Goal: Task Accomplishment & Management: Manage account settings

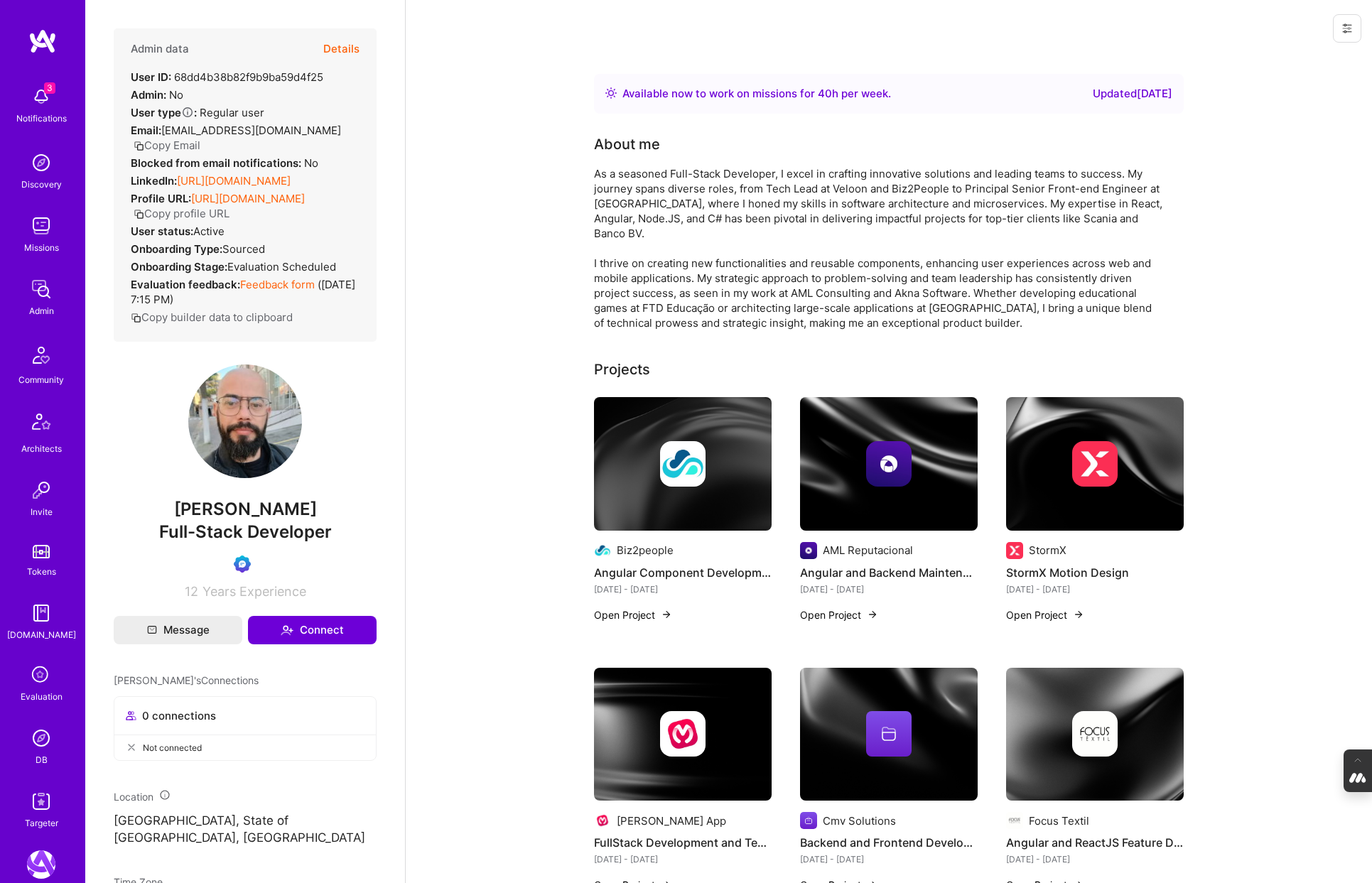
click at [181, 142] on button "Copy Email" at bounding box center [167, 145] width 67 height 15
click at [340, 49] on button "Details" at bounding box center [341, 48] width 36 height 41
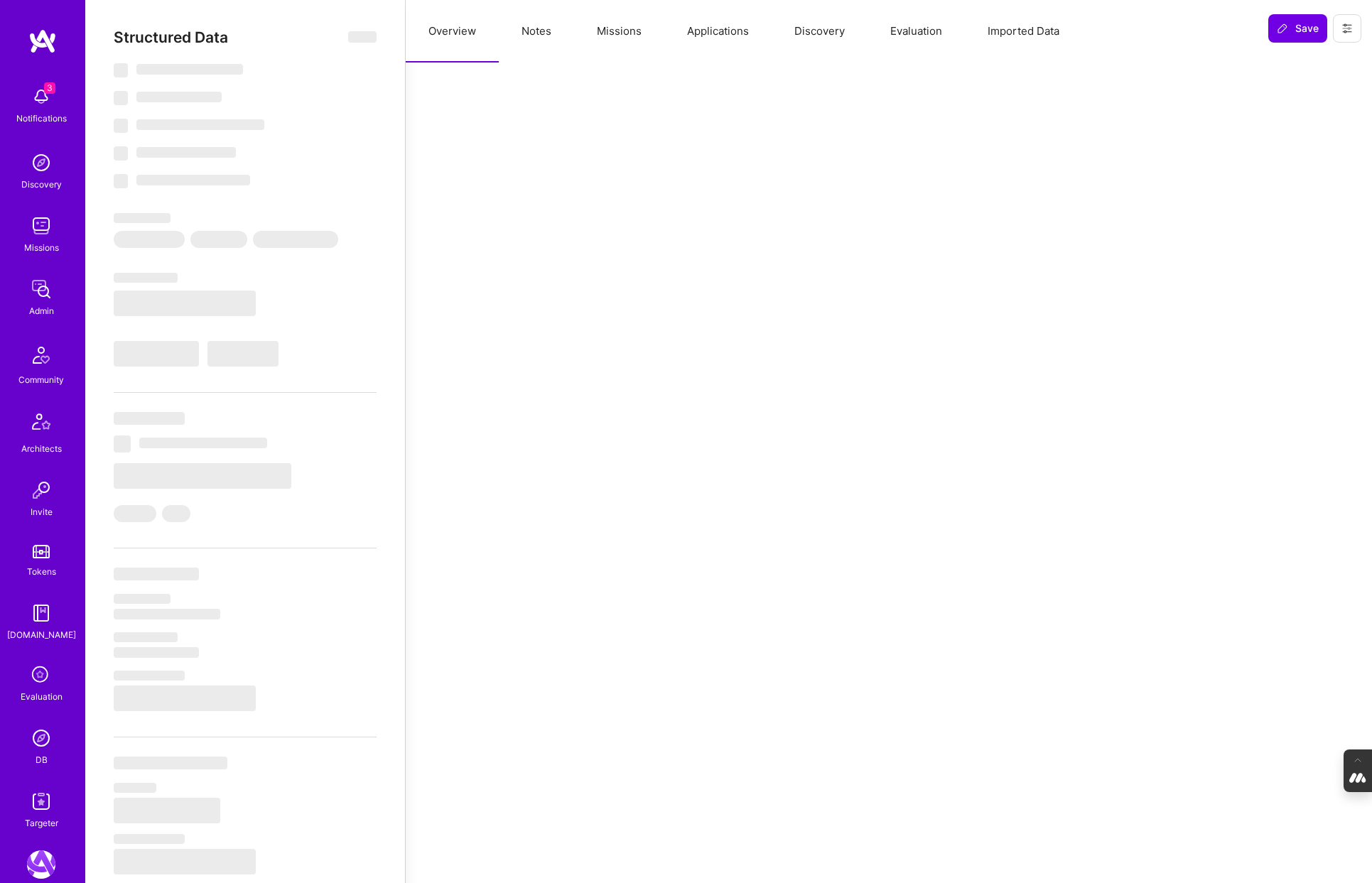
select select "Right Now"
select select "Verified"
select select "BR"
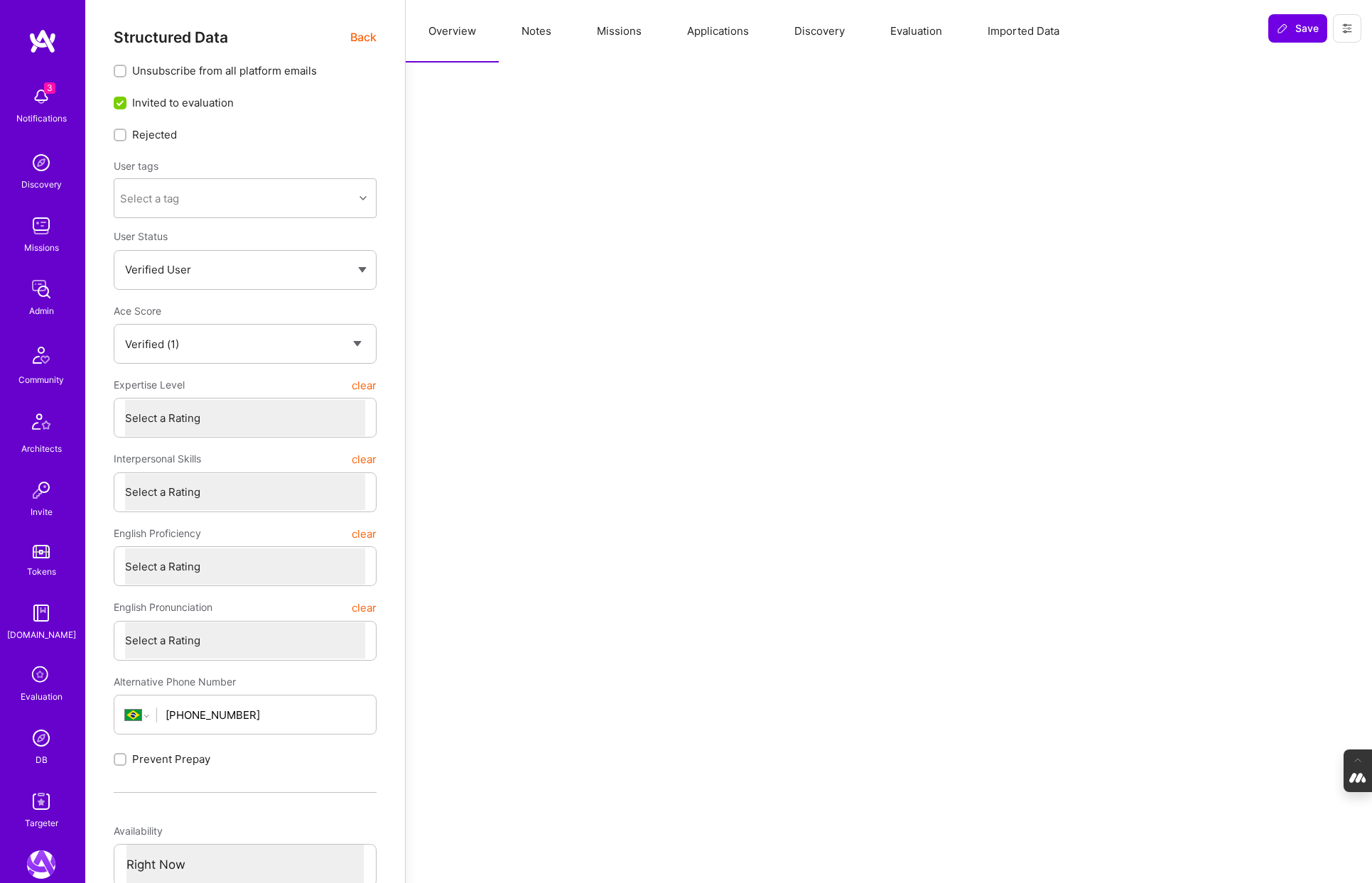
click at [915, 33] on button "Evaluation" at bounding box center [916, 31] width 98 height 62
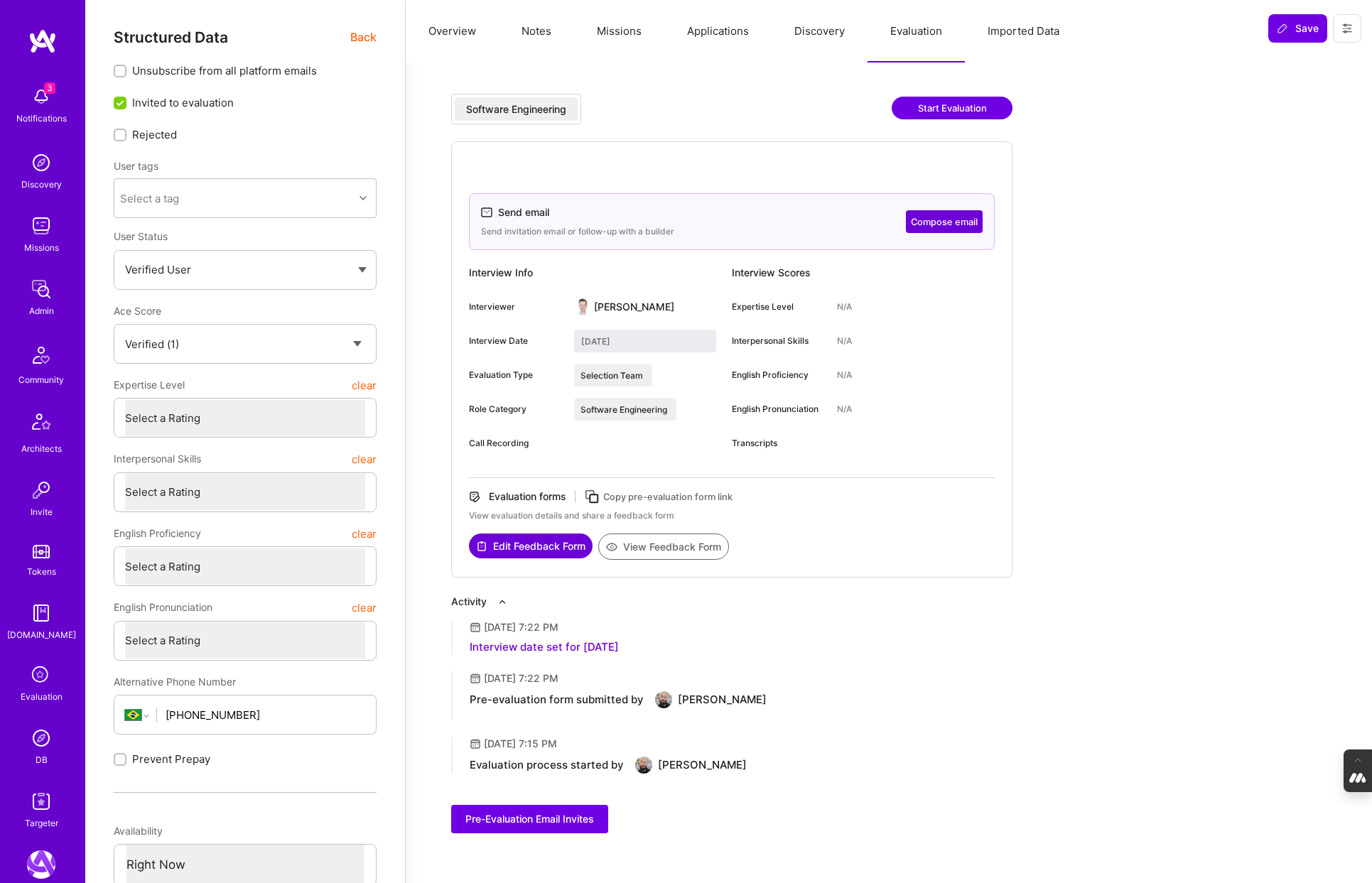
click at [38, 675] on icon at bounding box center [41, 675] width 27 height 27
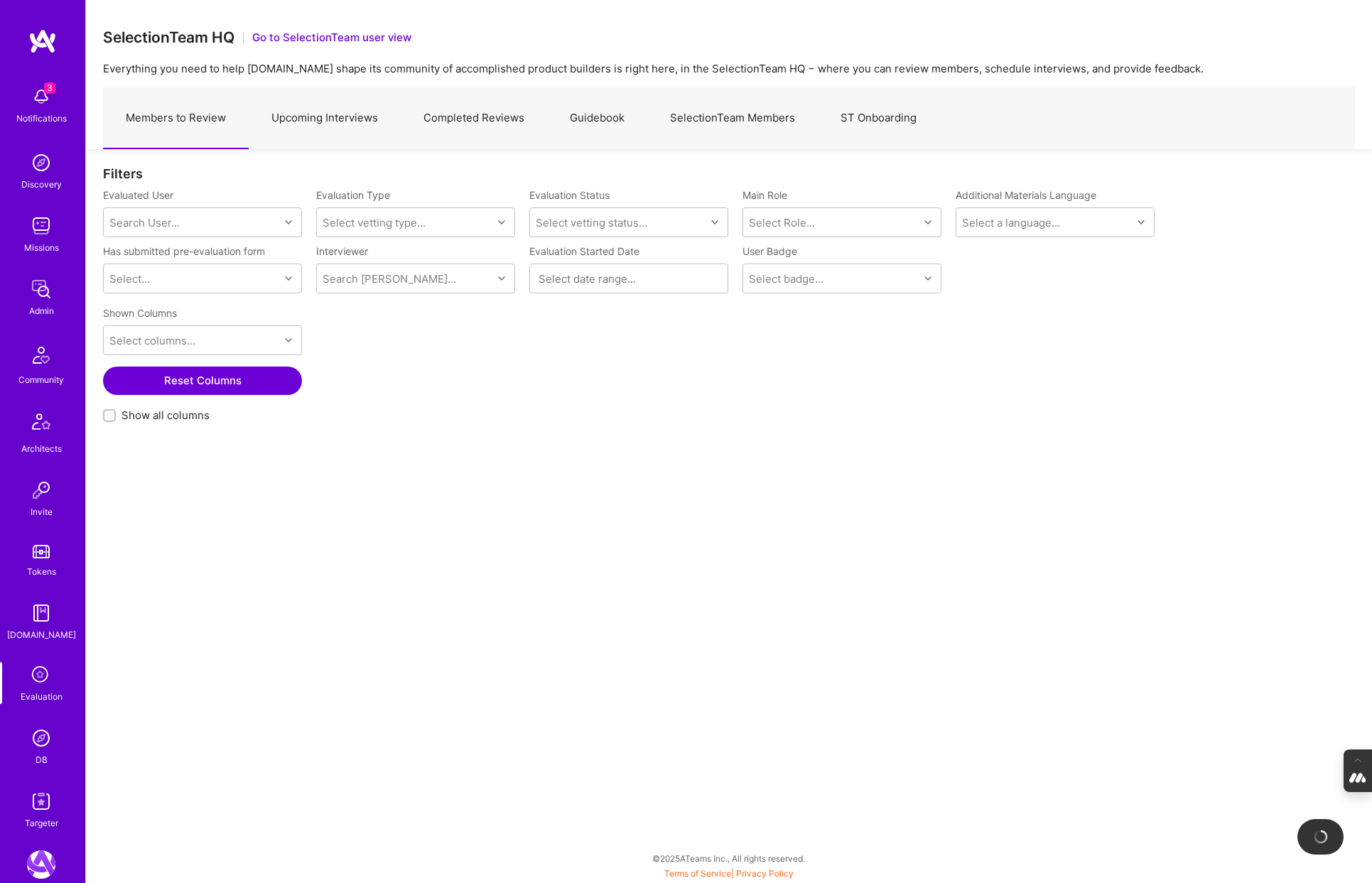
click at [318, 118] on link "Upcoming Interviews" at bounding box center [325, 118] width 152 height 62
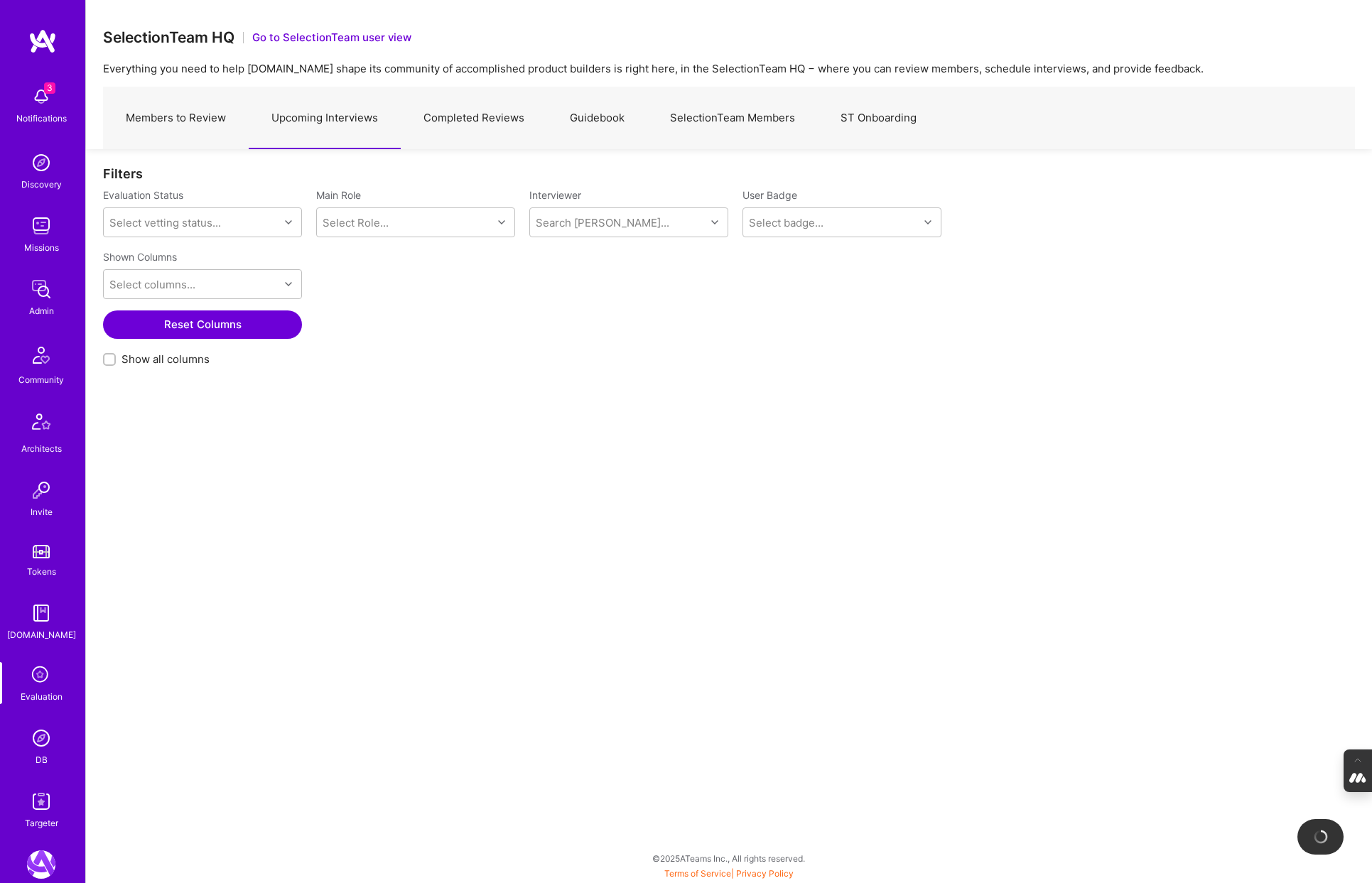
click at [108, 360] on input "Show all columns" at bounding box center [110, 360] width 10 height 10
checkbox input "true"
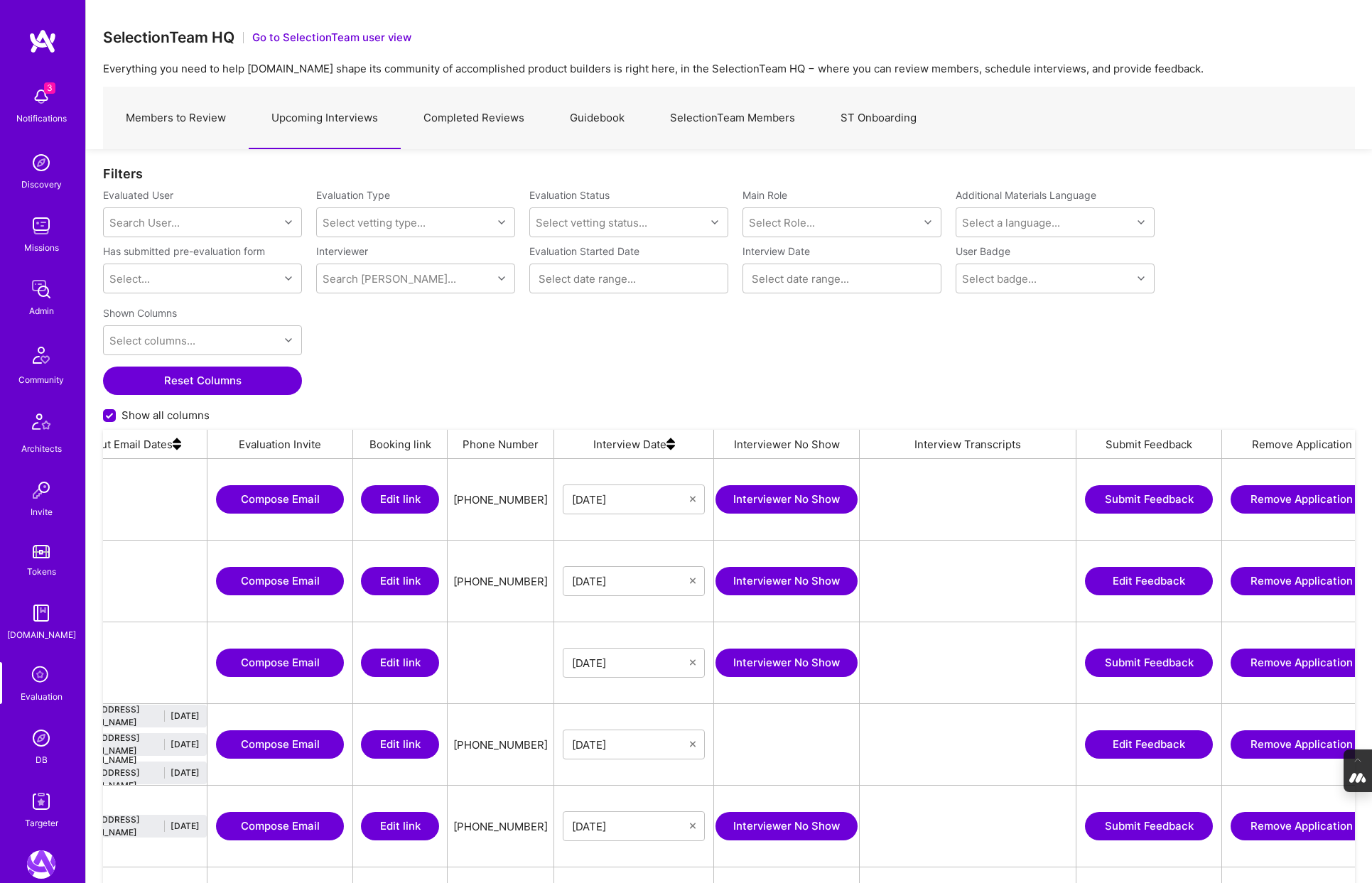
scroll to position [0, 2018]
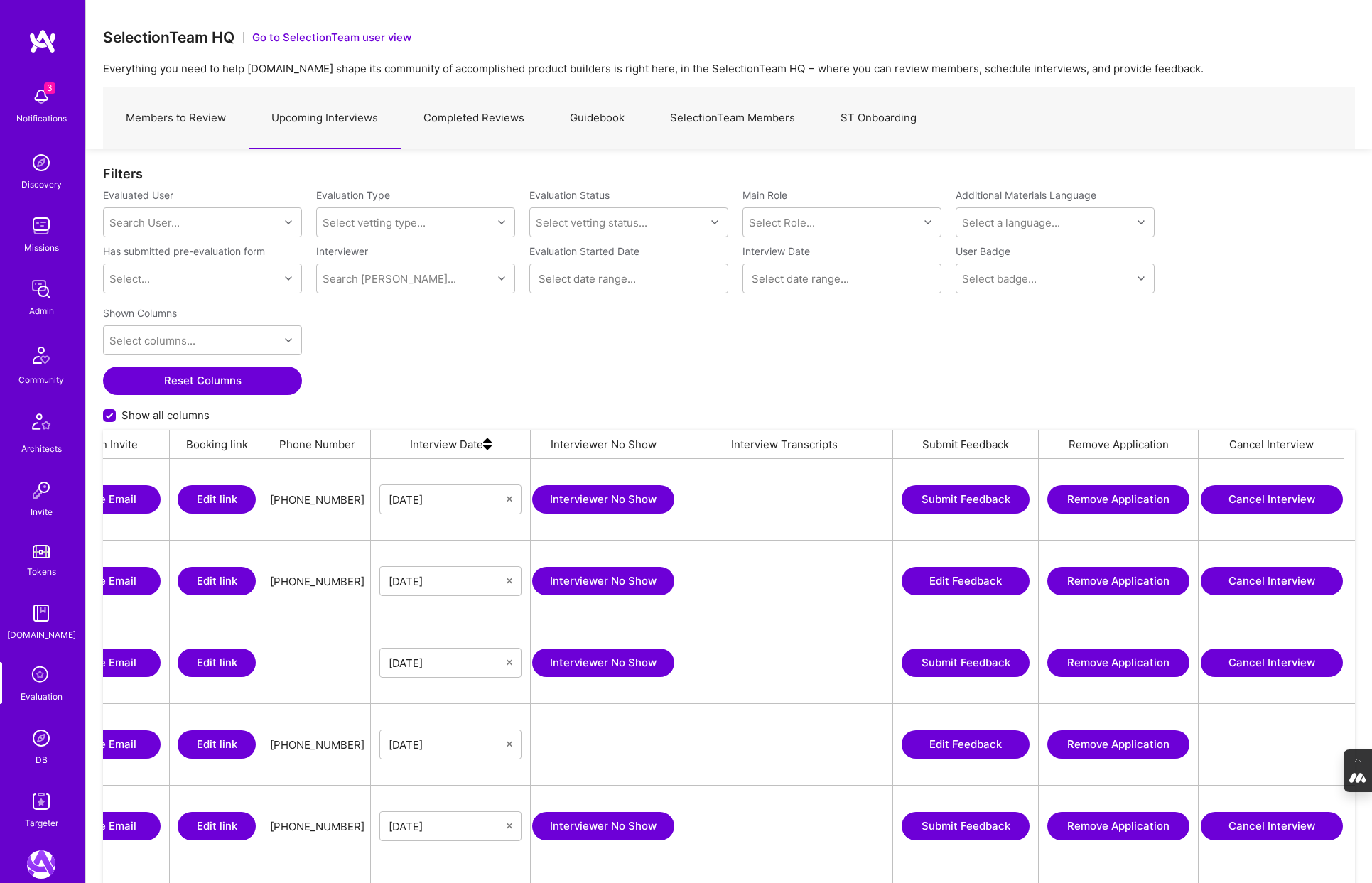
click at [1281, 580] on button "Cancel Interview" at bounding box center [1272, 581] width 142 height 28
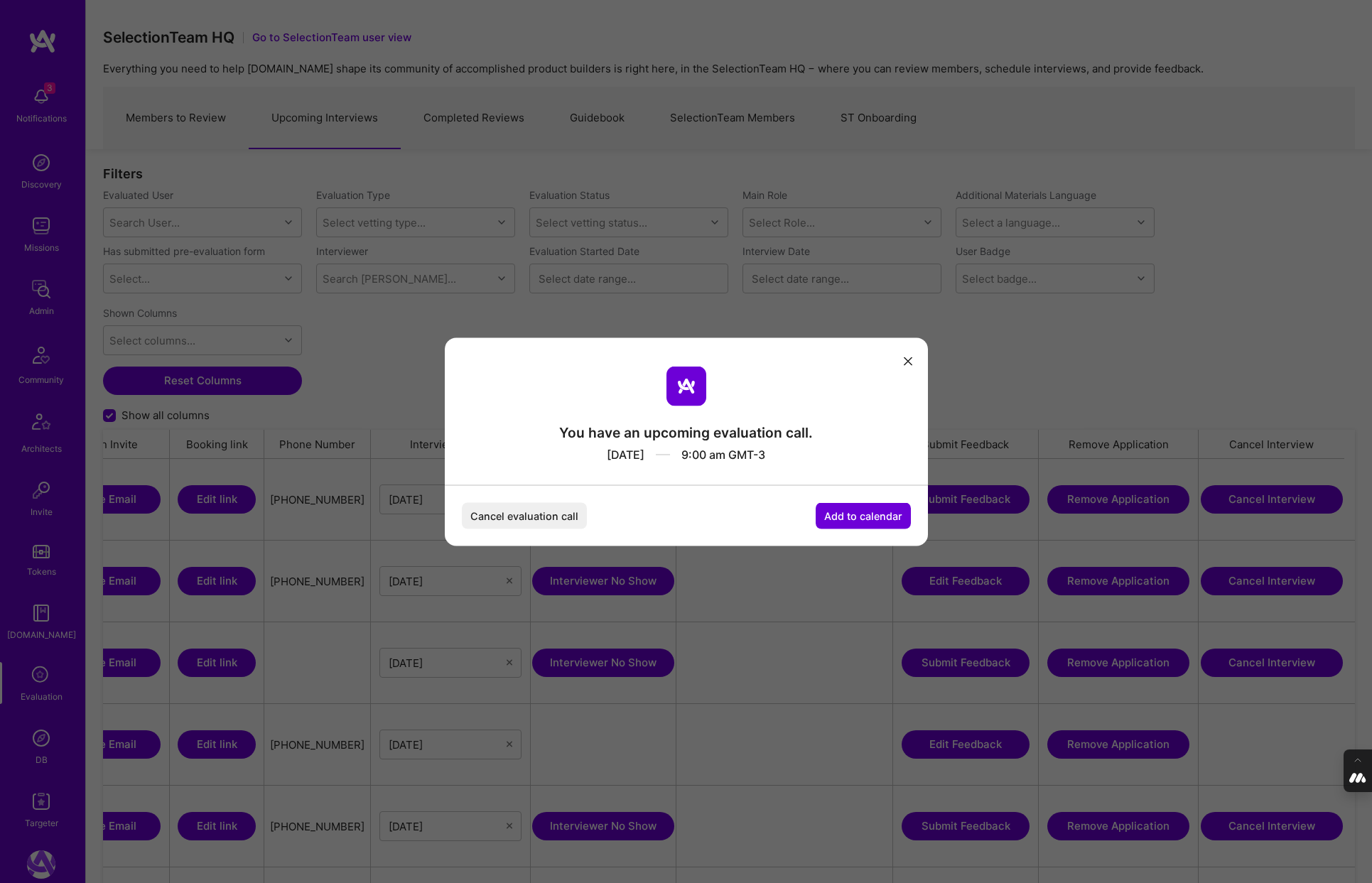
click at [513, 512] on button "Cancel evaluation call" at bounding box center [524, 515] width 125 height 26
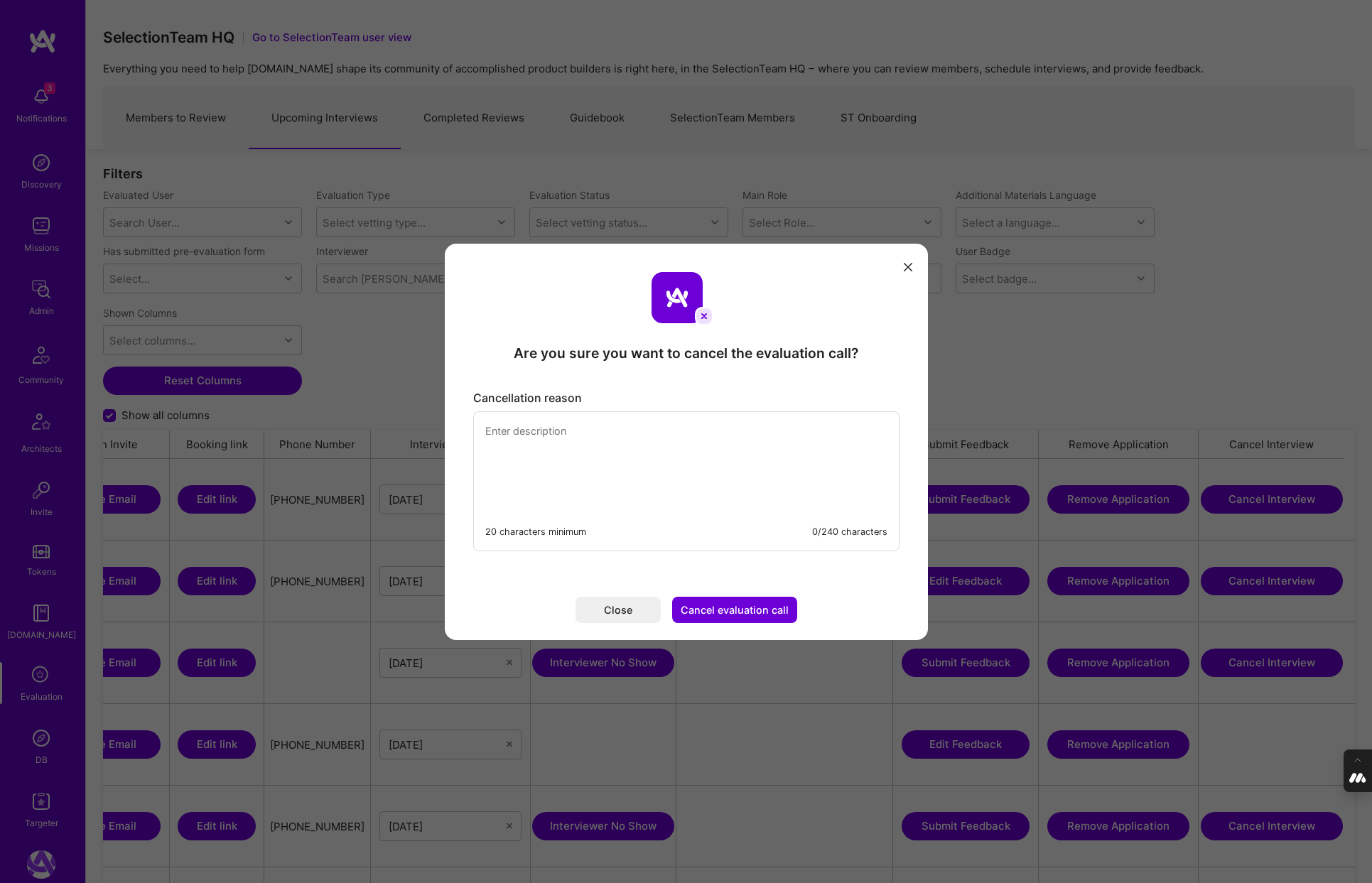
click at [526, 457] on textarea "modal" at bounding box center [686, 460] width 425 height 98
type textarea "Canceling this call as [PERSON_NAME] has already interviewed [PERSON_NAME]"
click at [737, 611] on button "Cancel evaluation call" at bounding box center [734, 609] width 125 height 26
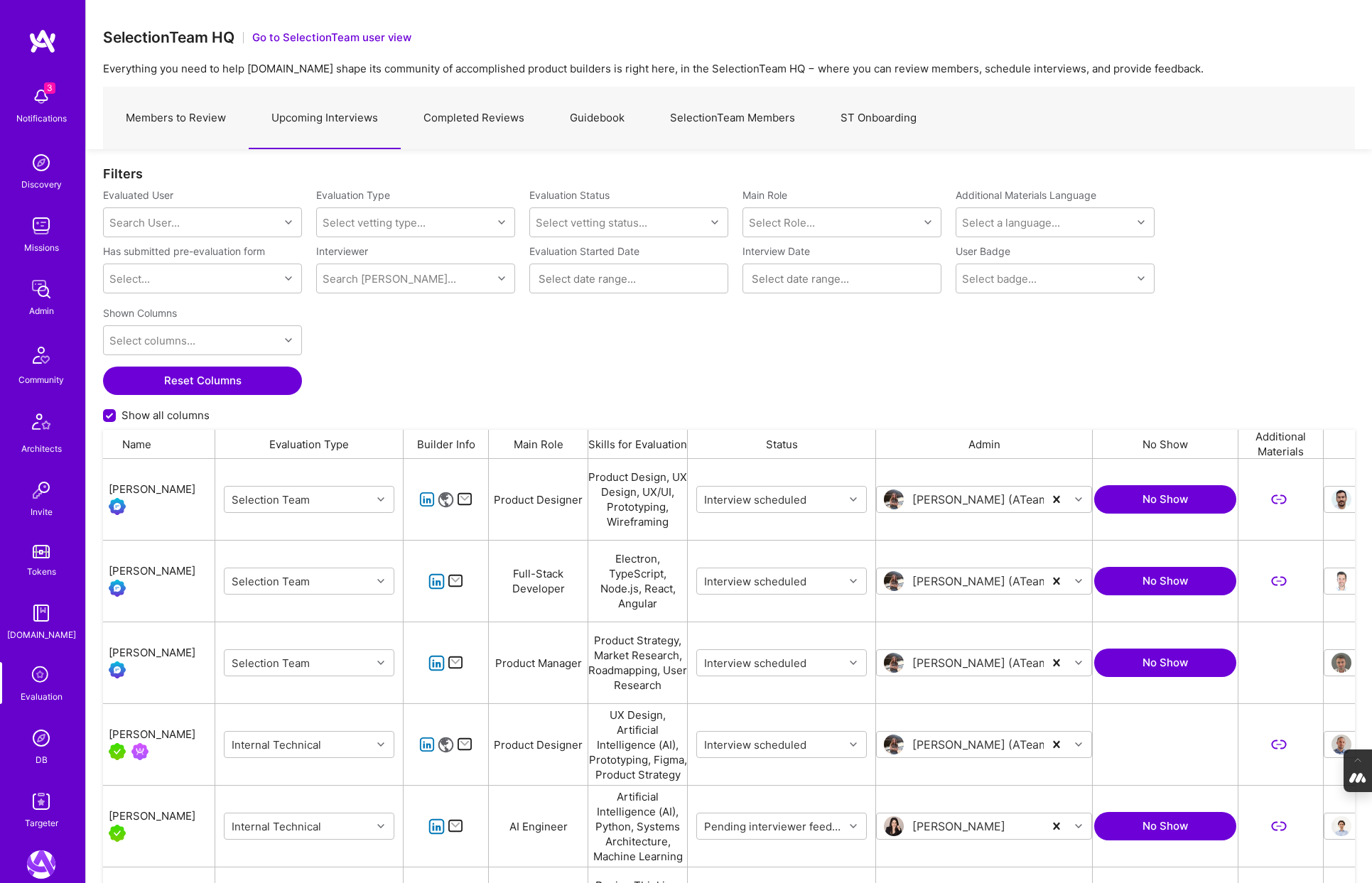
scroll to position [0, 0]
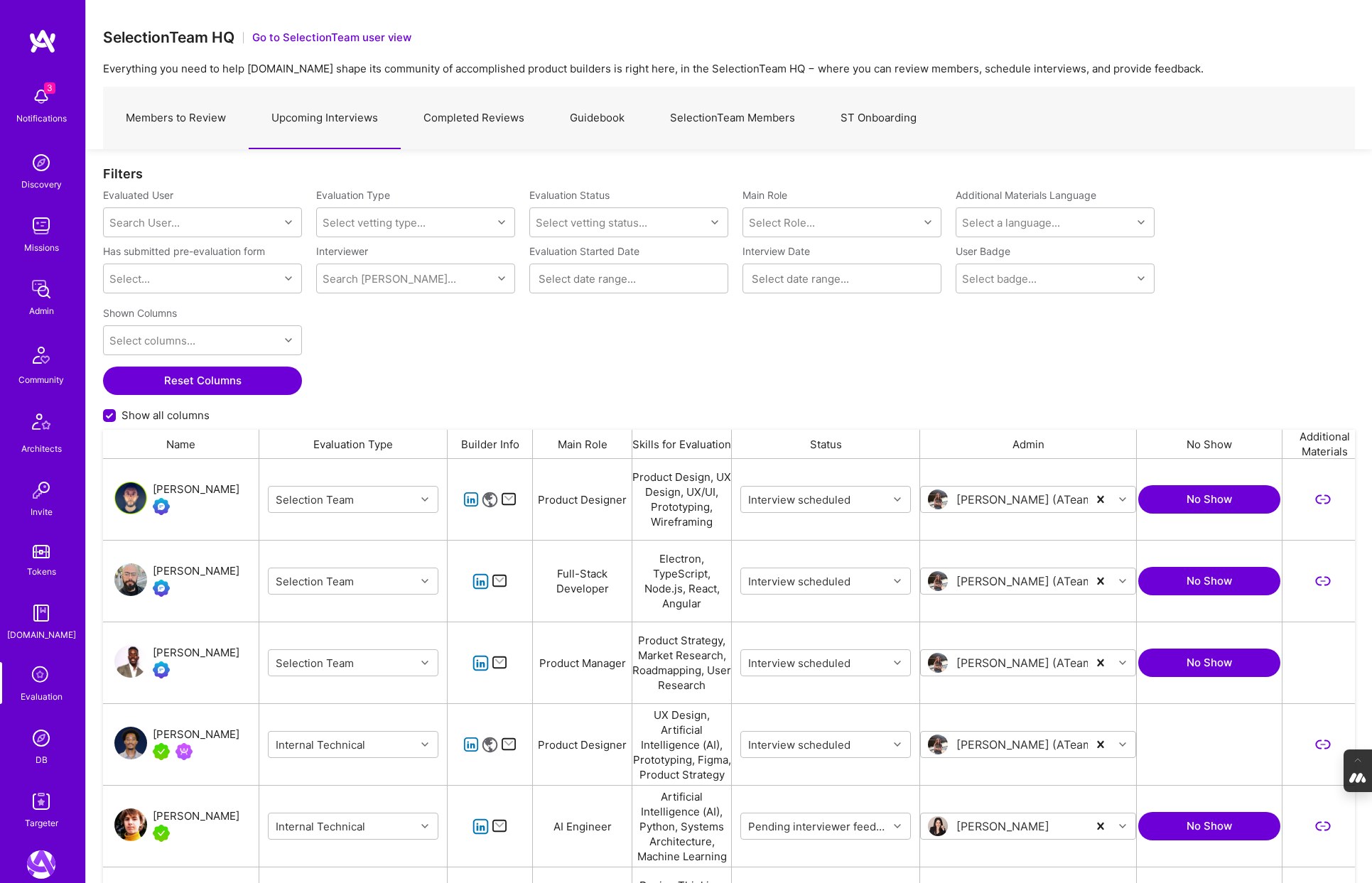
click at [189, 121] on link "Members to Review" at bounding box center [176, 118] width 146 height 62
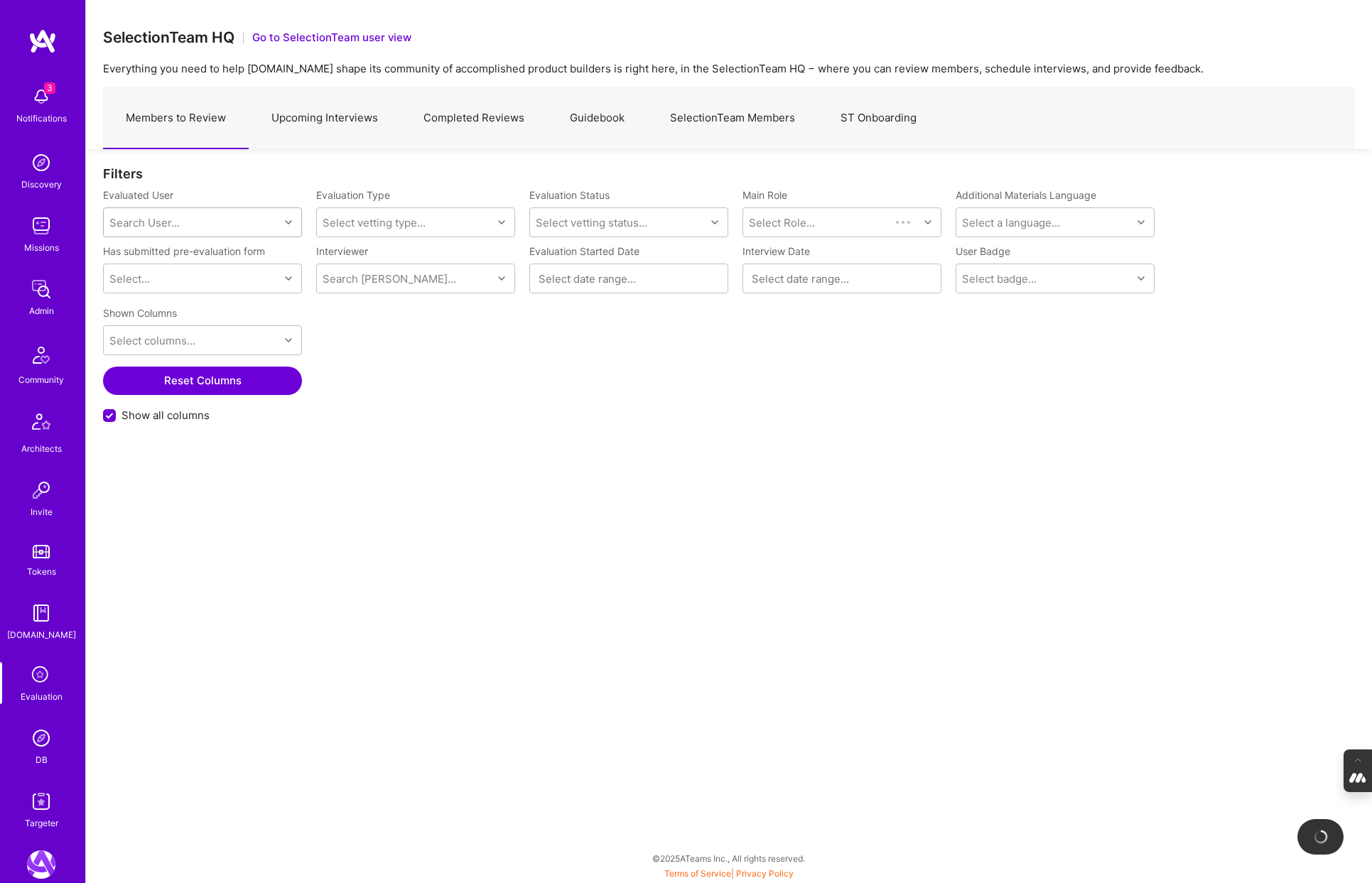
click at [198, 223] on div "Search User..." at bounding box center [192, 223] width 176 height 28
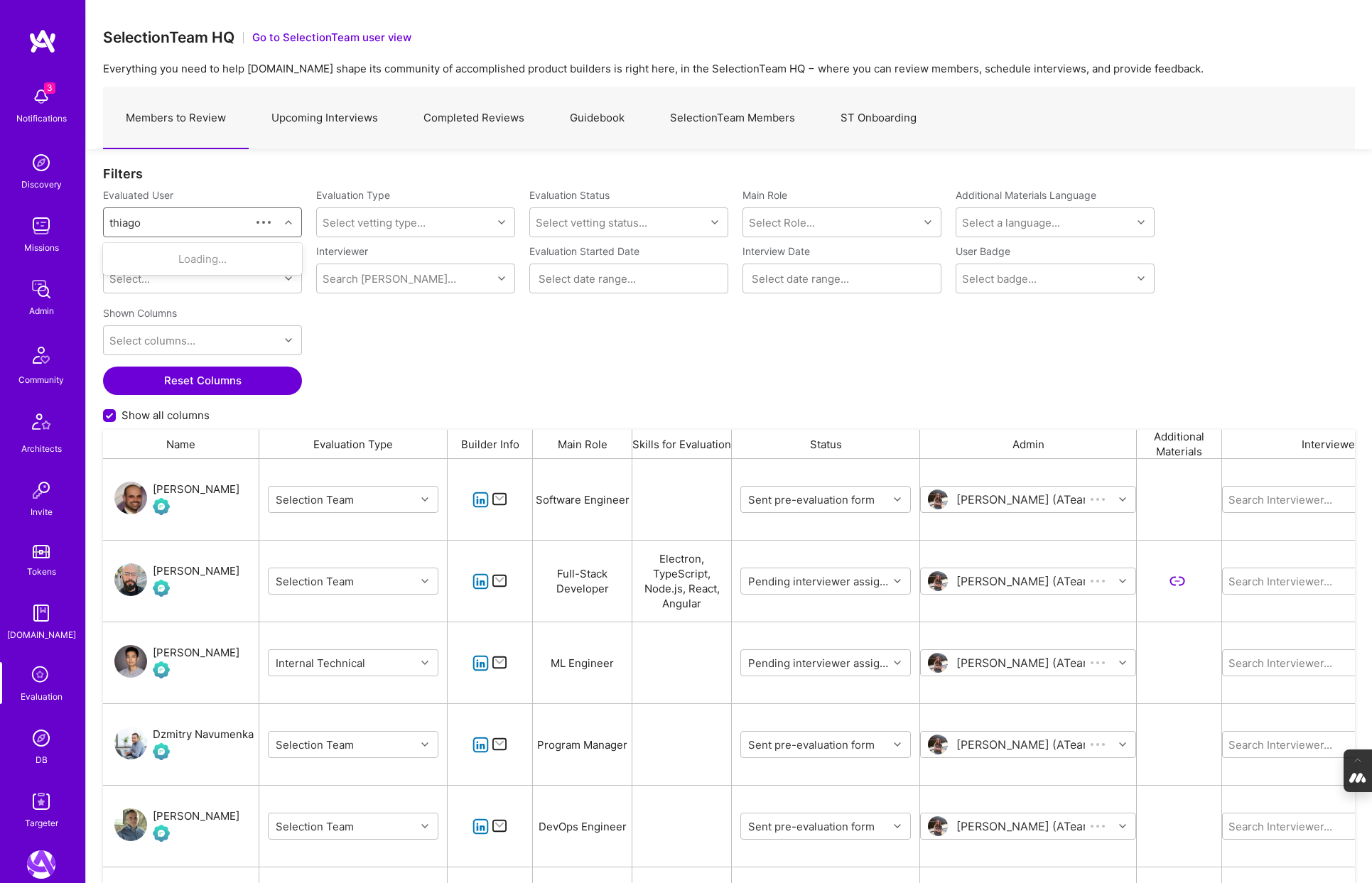
scroll to position [733, 1252]
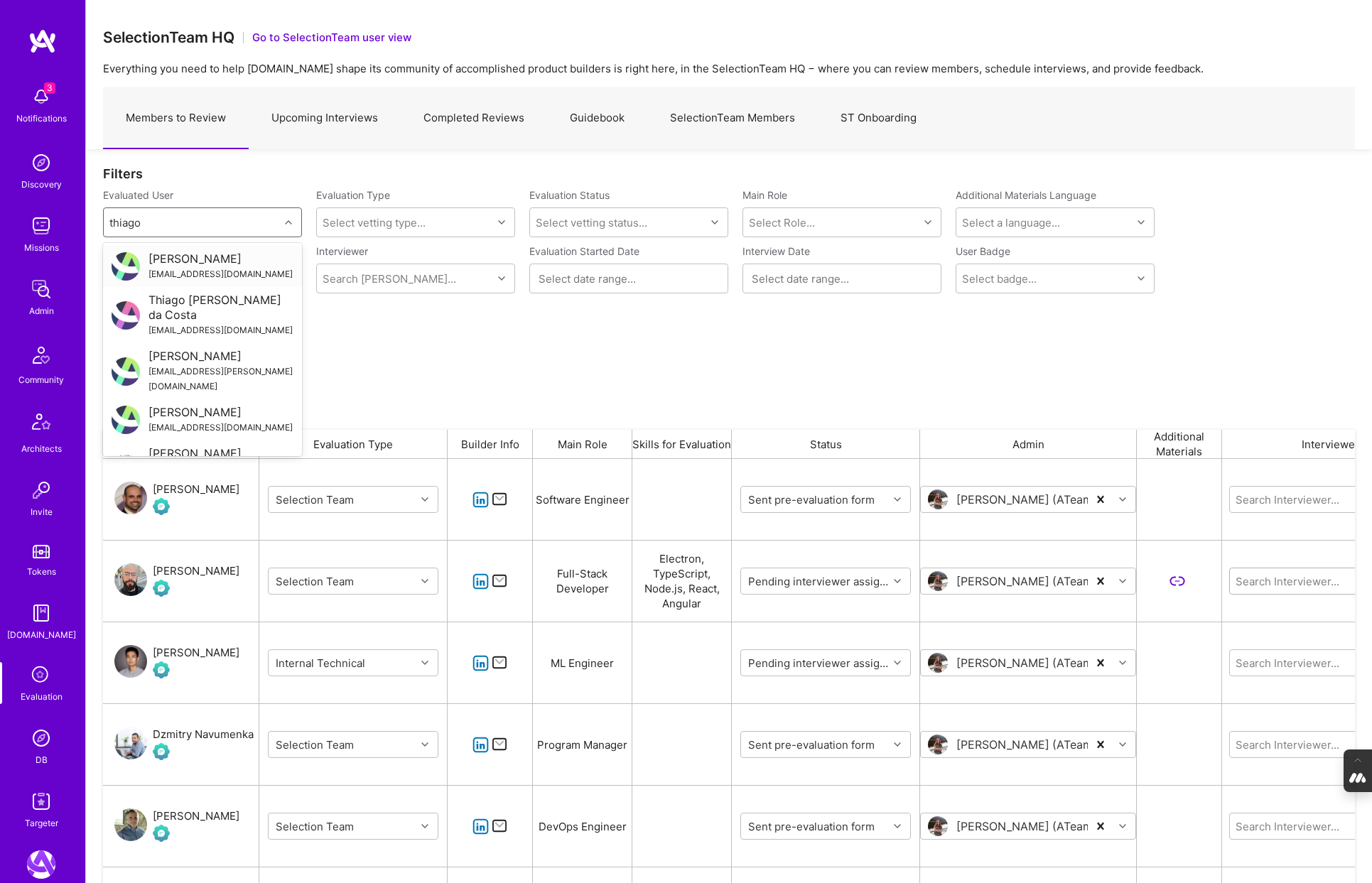
type input "thiago"
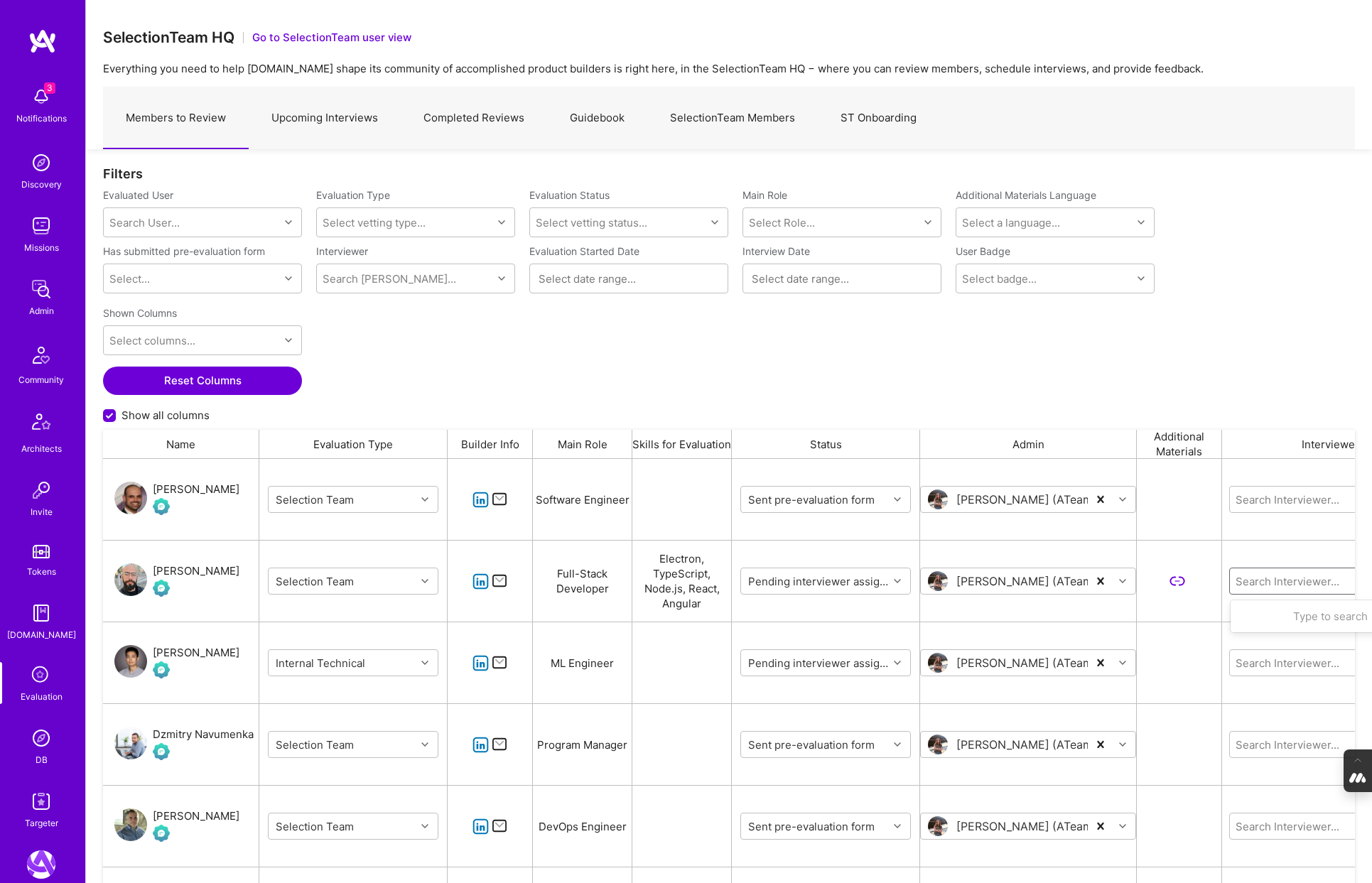
click at [1275, 582] on input "grid" at bounding box center [1319, 581] width 171 height 15
type input "[PERSON_NAME]"
click at [1297, 704] on div "[PERSON_NAME]" at bounding box center [1323, 698] width 93 height 15
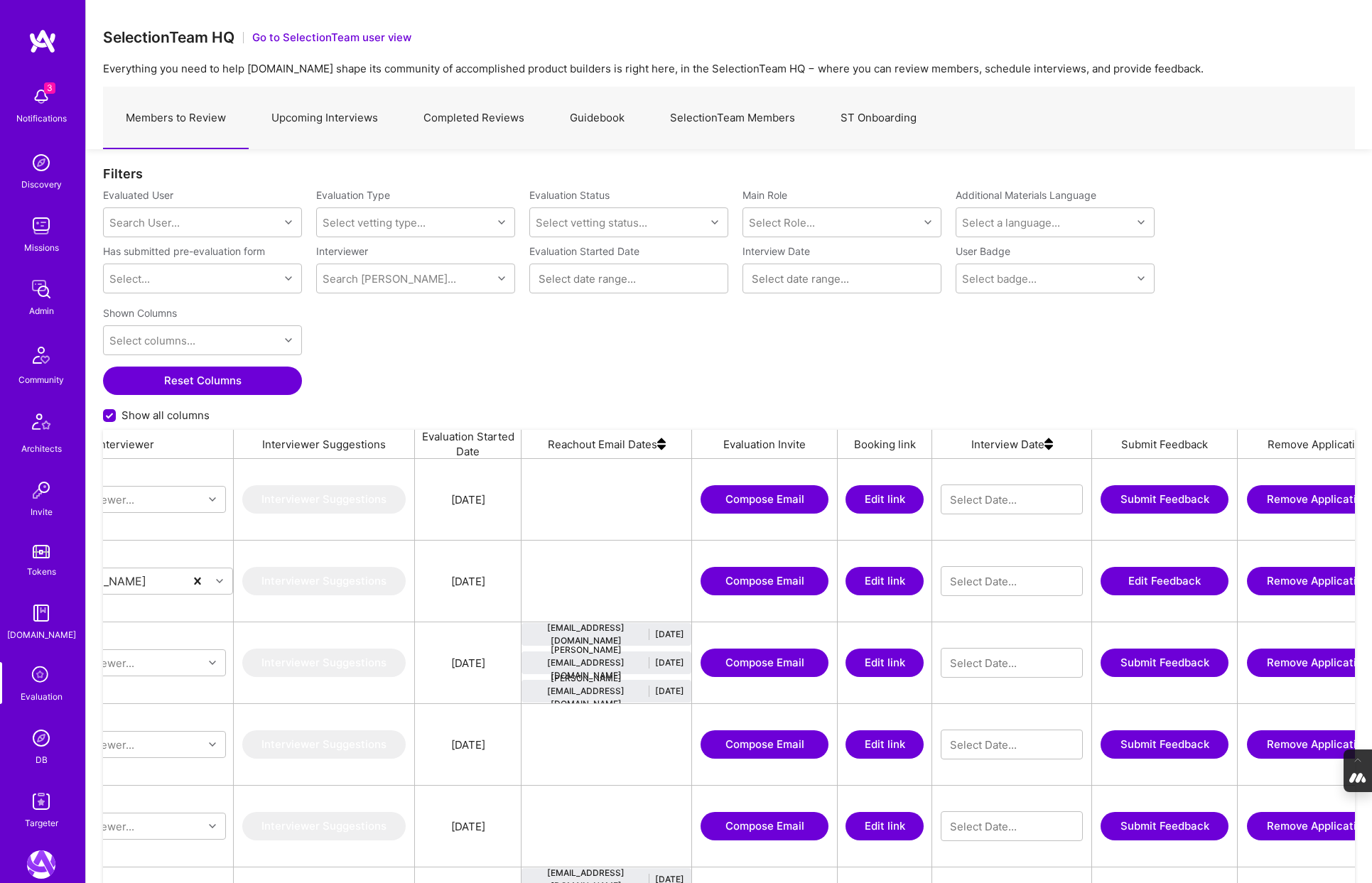
scroll to position [0, 1217]
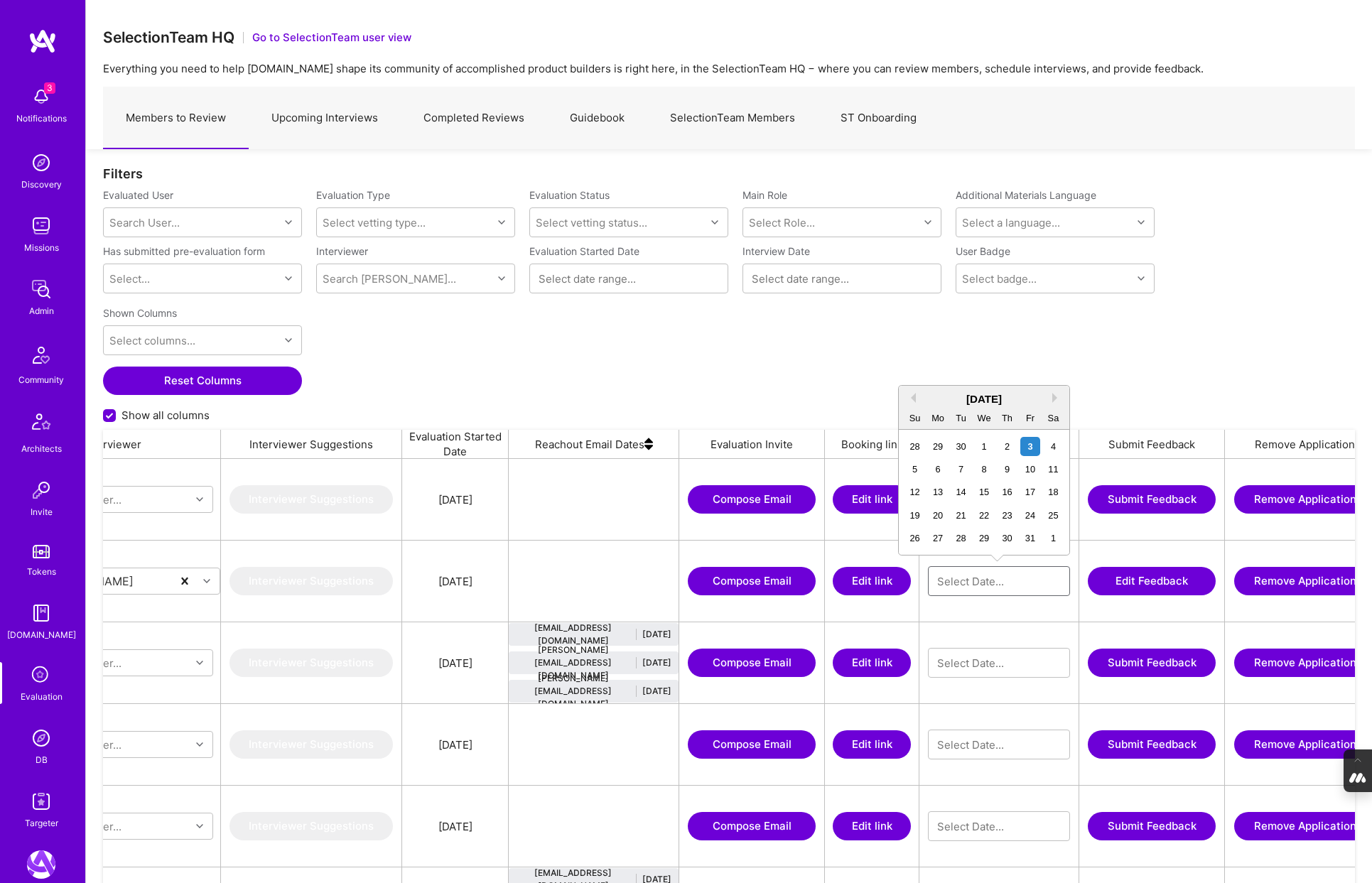
click at [981, 578] on input "grid" at bounding box center [998, 581] width 124 height 14
click at [1028, 445] on div "3" at bounding box center [1030, 447] width 19 height 19
type input "[DATE]"
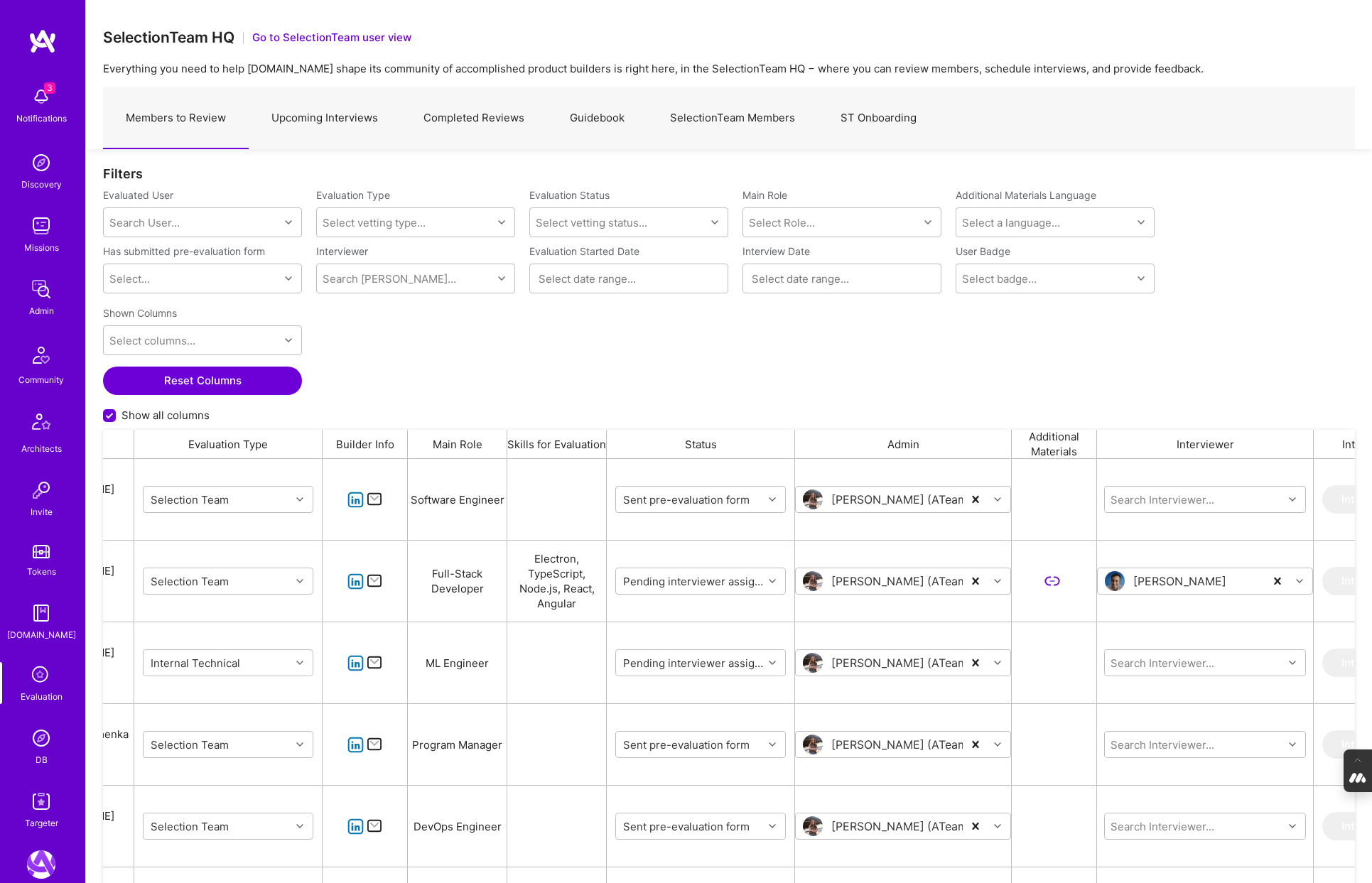
scroll to position [0, 0]
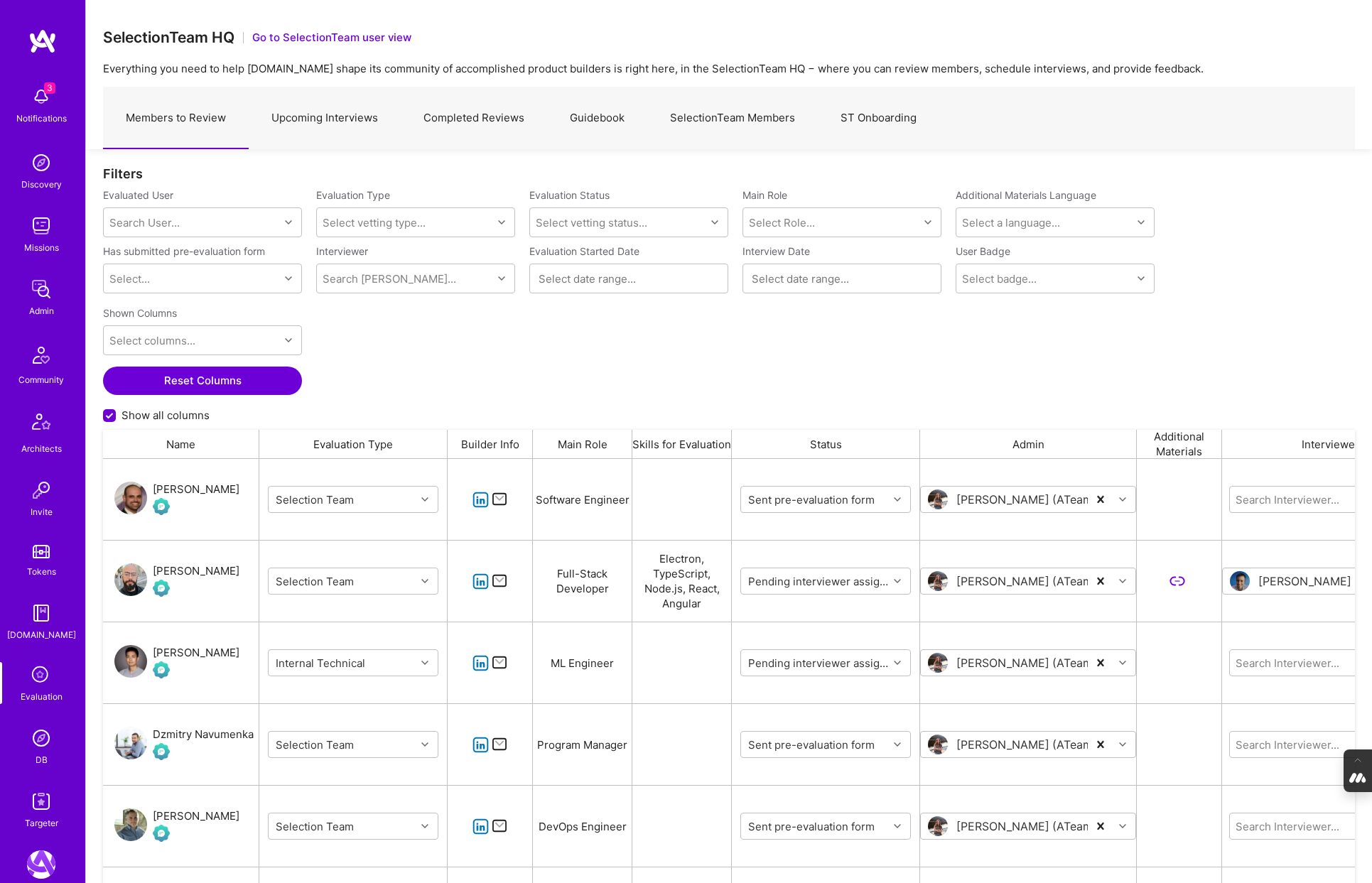
click at [332, 113] on link "Upcoming Interviews" at bounding box center [325, 118] width 152 height 62
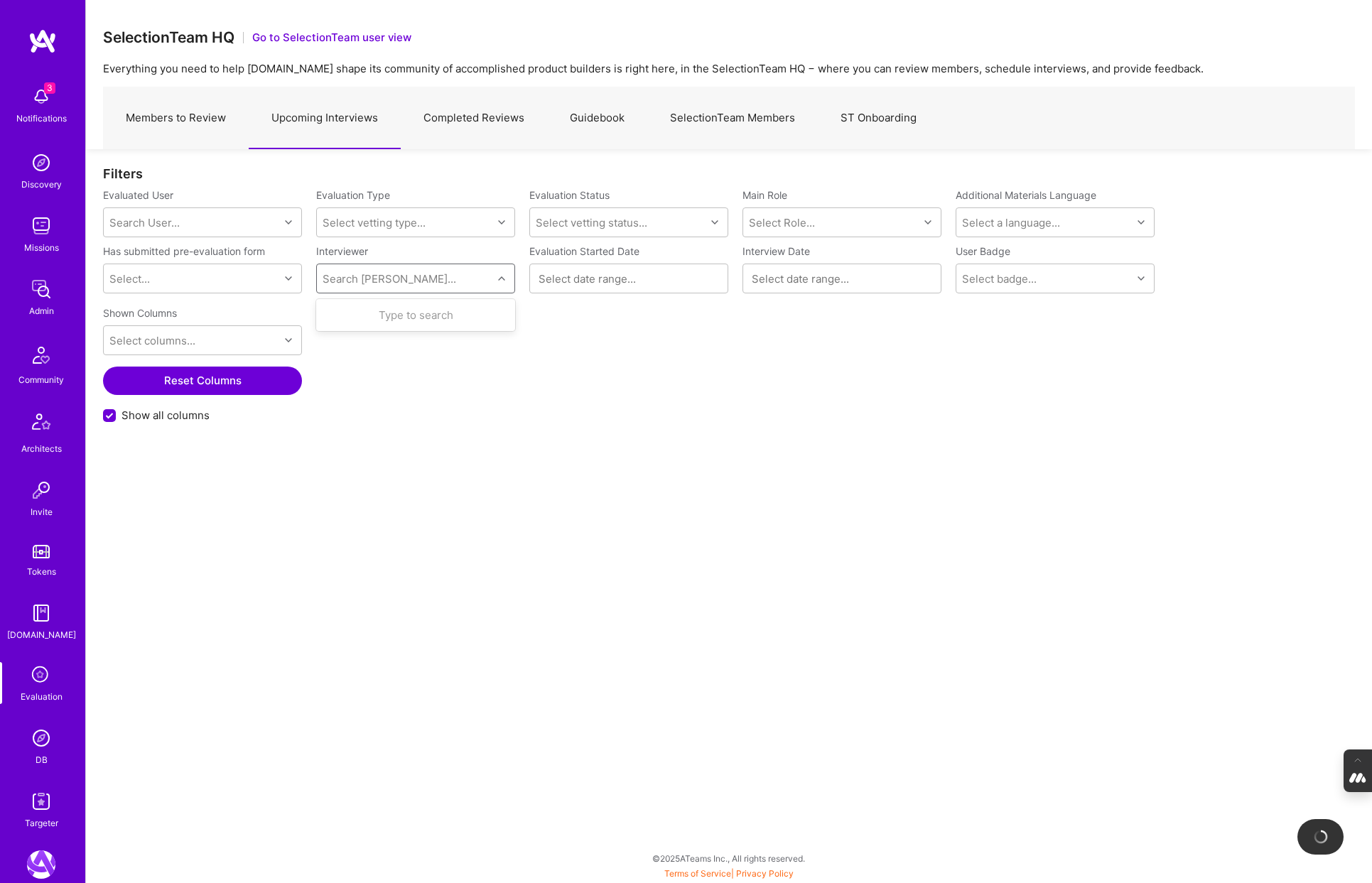
click at [446, 275] on div "Search [PERSON_NAME]..." at bounding box center [405, 278] width 176 height 28
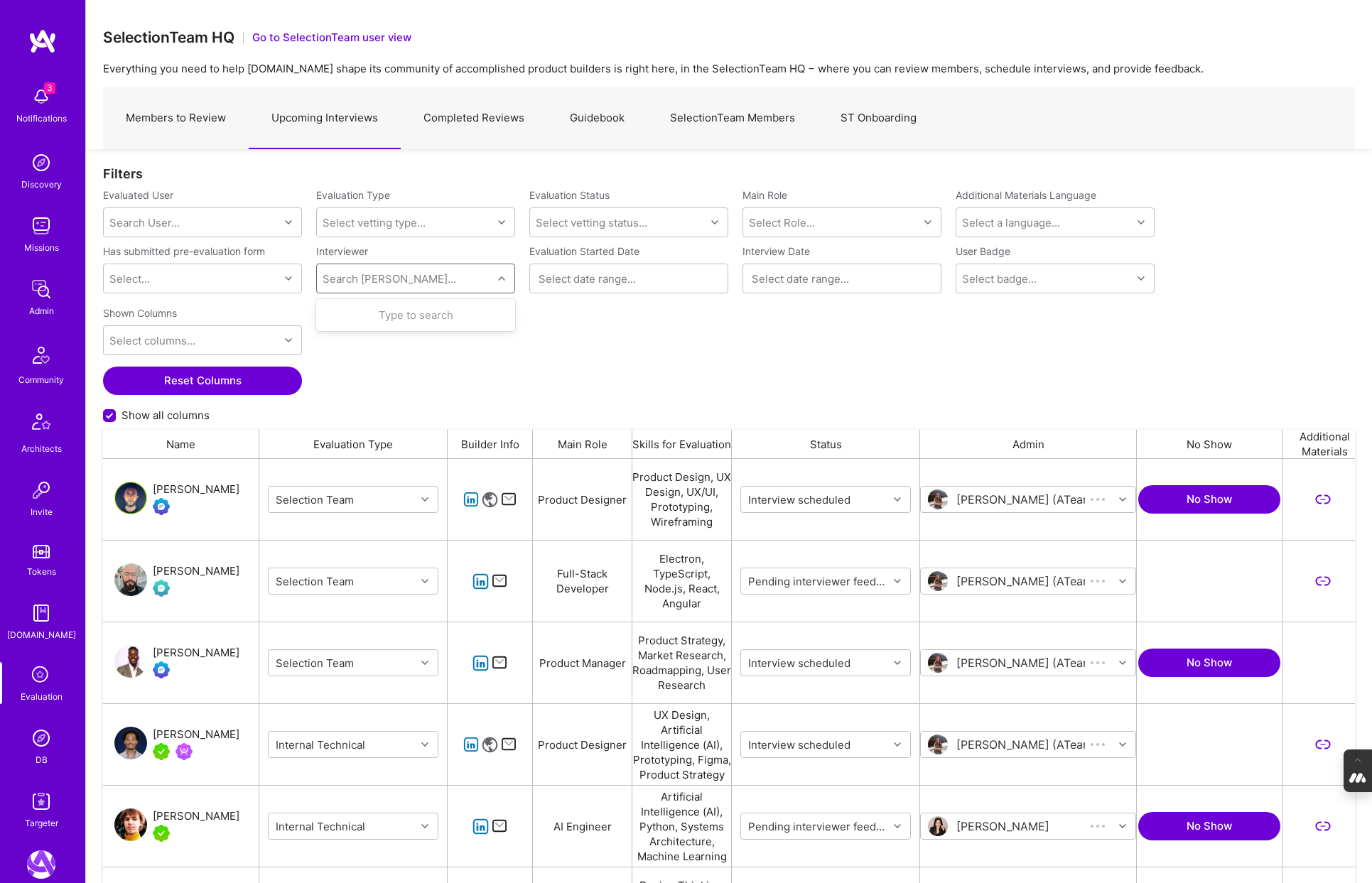
scroll to position [733, 1252]
type input "[PERSON_NAME]"
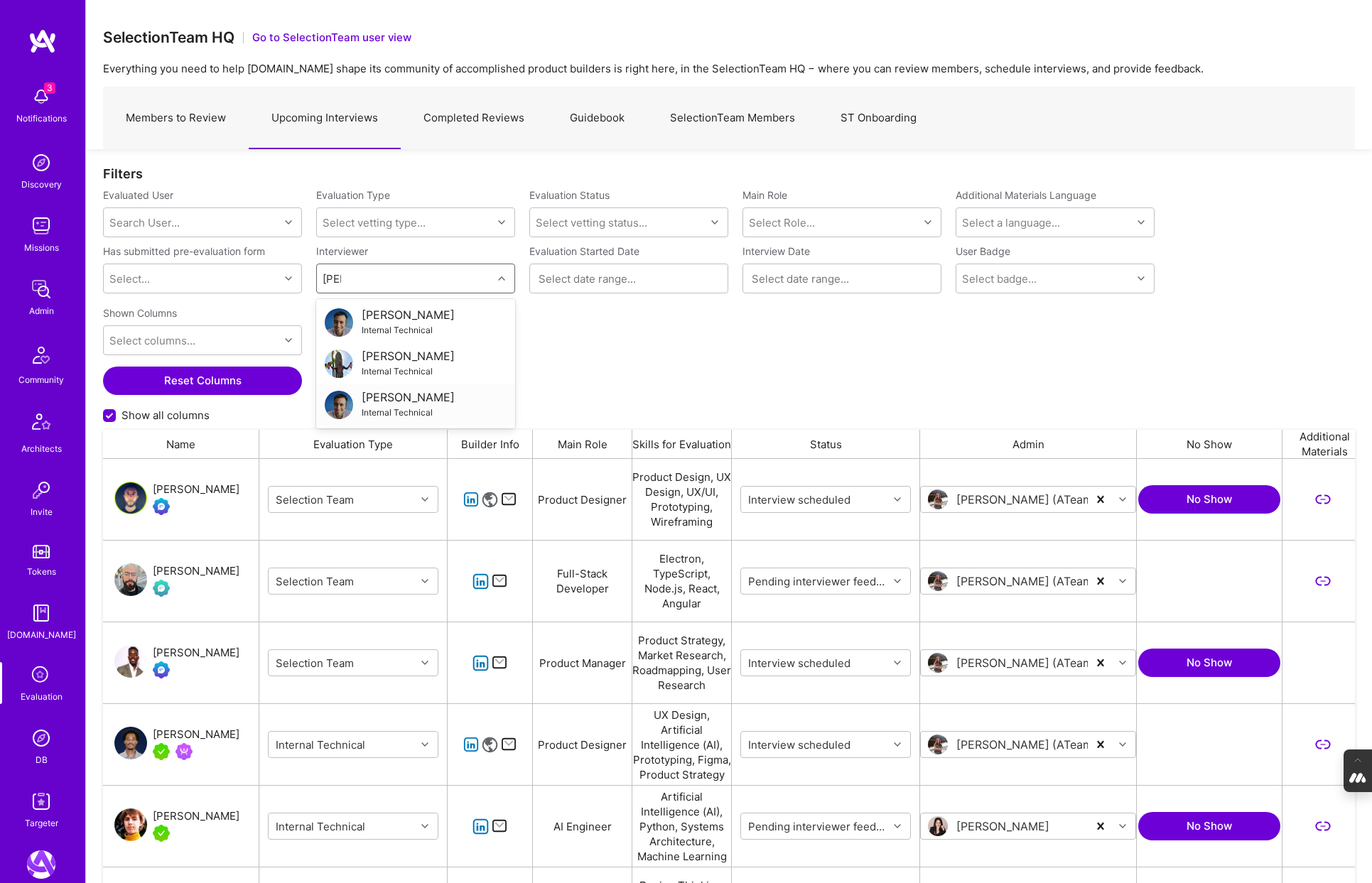
click at [375, 390] on div "[PERSON_NAME]" at bounding box center [408, 397] width 93 height 15
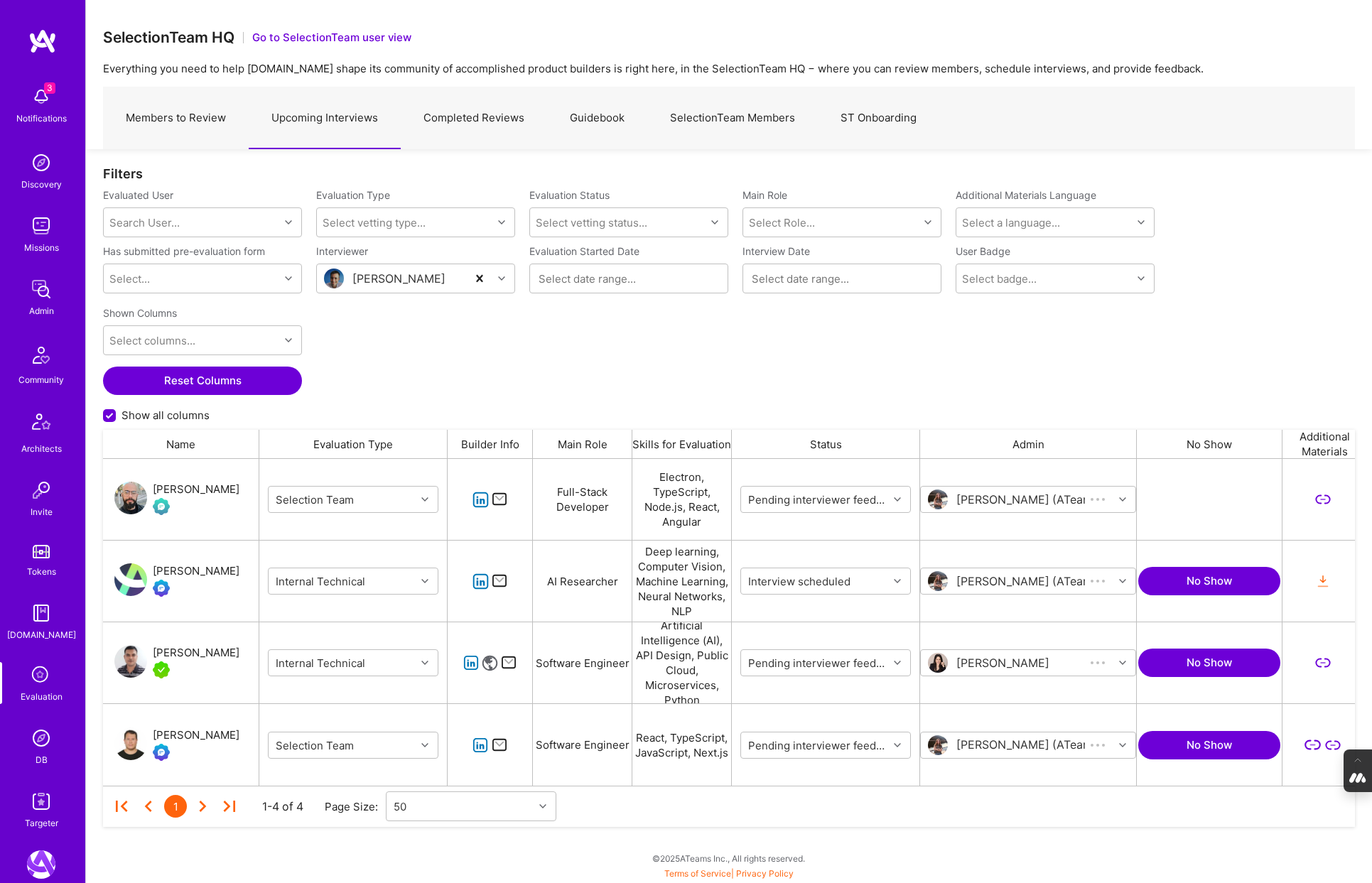
scroll to position [327, 1252]
